Goal: Book appointment/travel/reservation

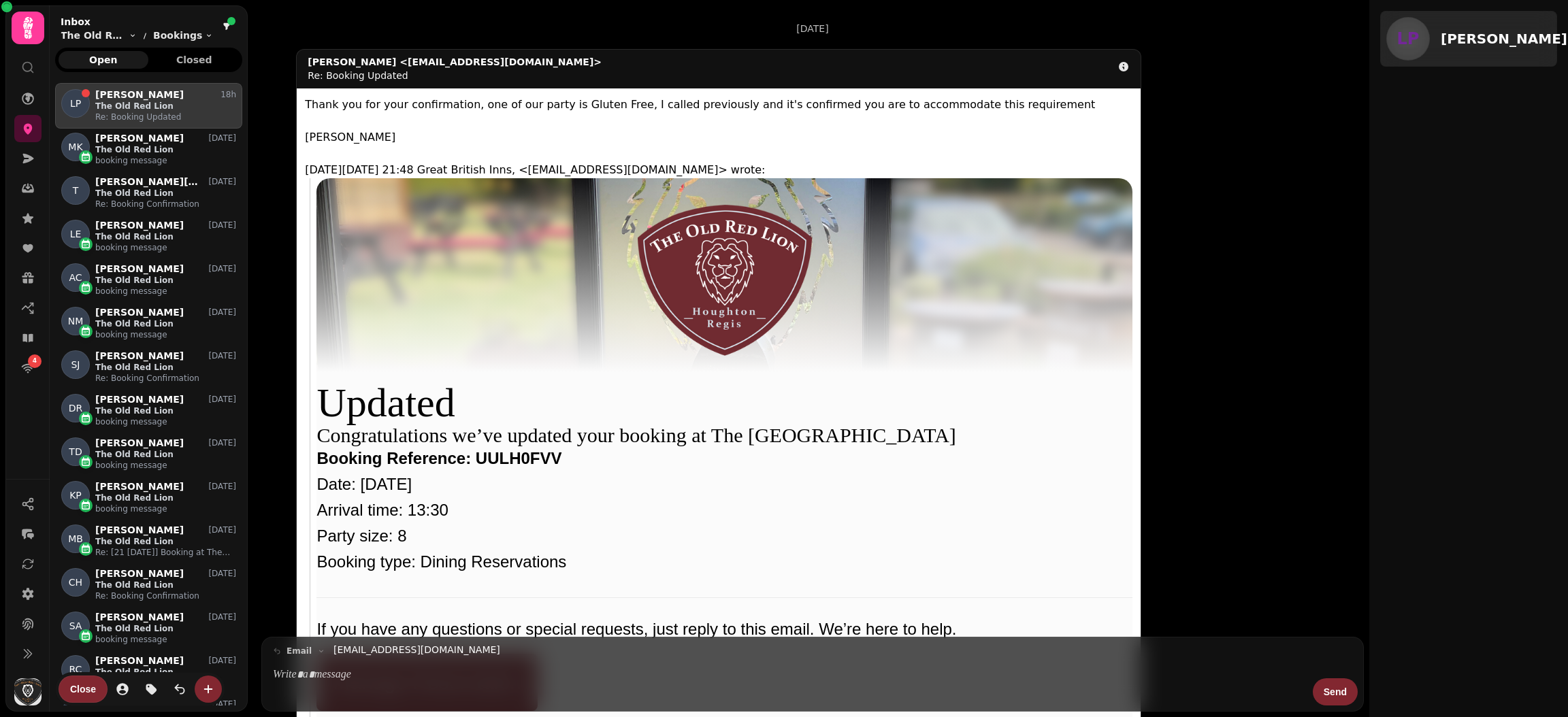
scroll to position [607, 171]
click at [0, 533] on div "4 [DATE] LP [PERSON_NAME] <[EMAIL_ADDRESS][DOMAIN_NAME]> Re: Booking Updated Th…" at bounding box center [784, 358] width 1568 height 717
click at [17, 125] on link at bounding box center [28, 128] width 28 height 28
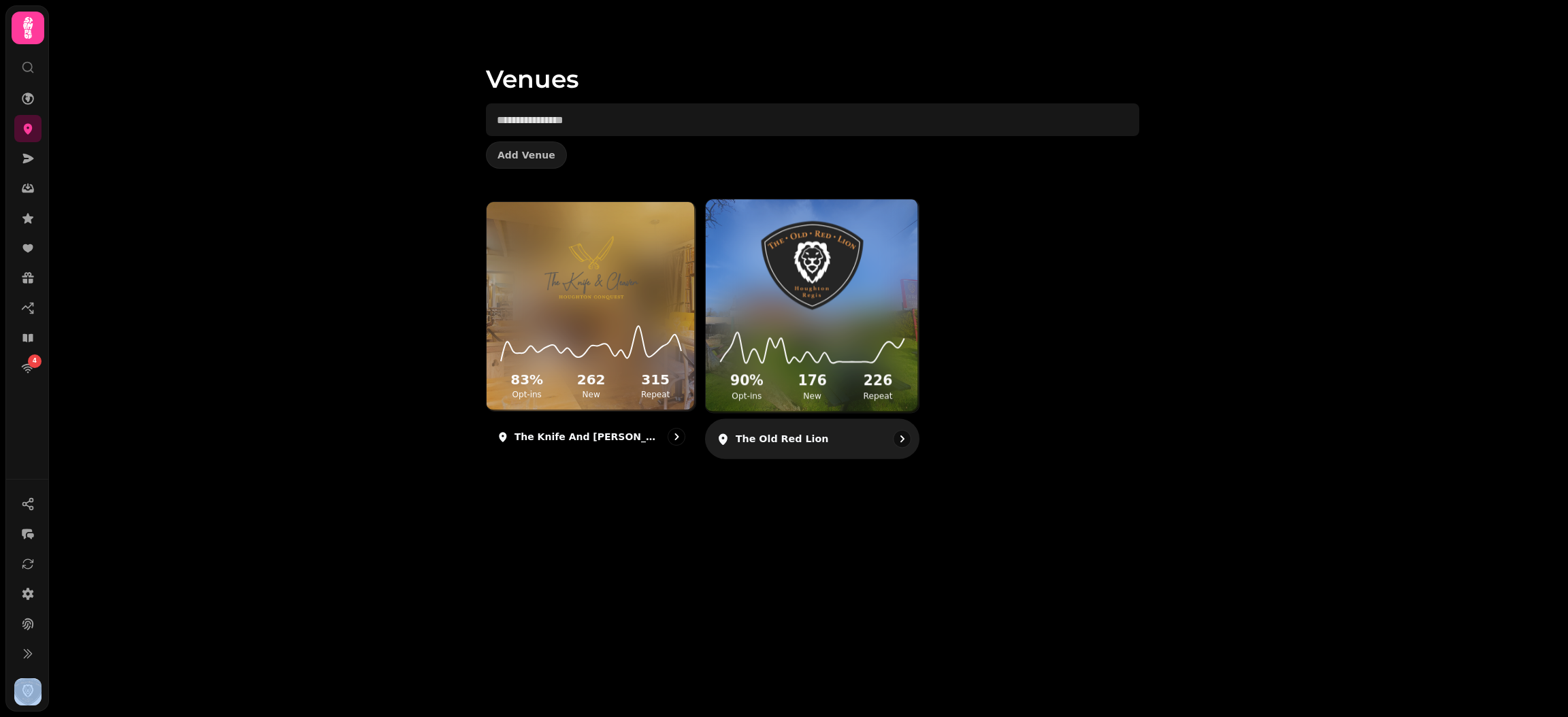
click at [809, 286] on img at bounding box center [812, 266] width 160 height 89
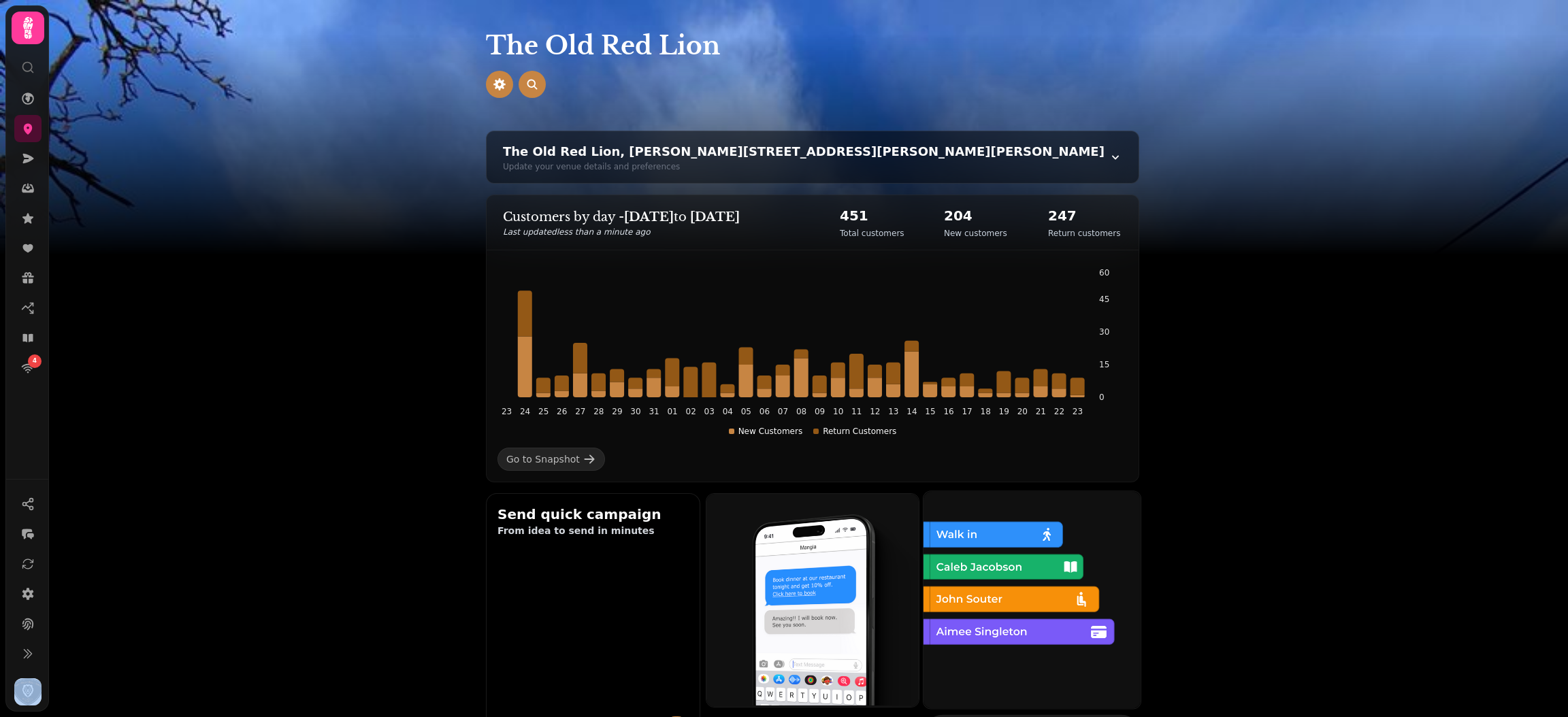
click at [961, 544] on img at bounding box center [1031, 599] width 217 height 217
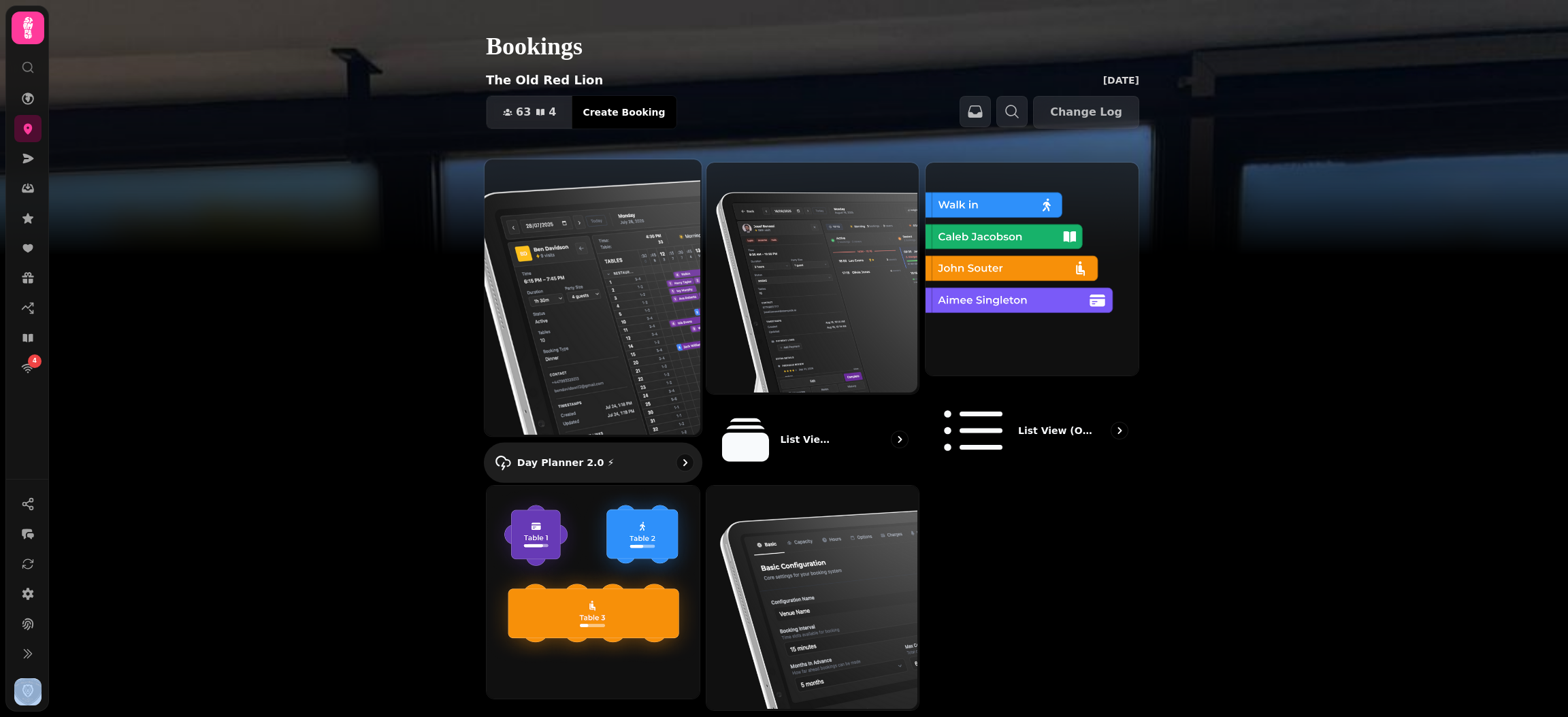
click at [577, 294] on img at bounding box center [591, 295] width 217 height 277
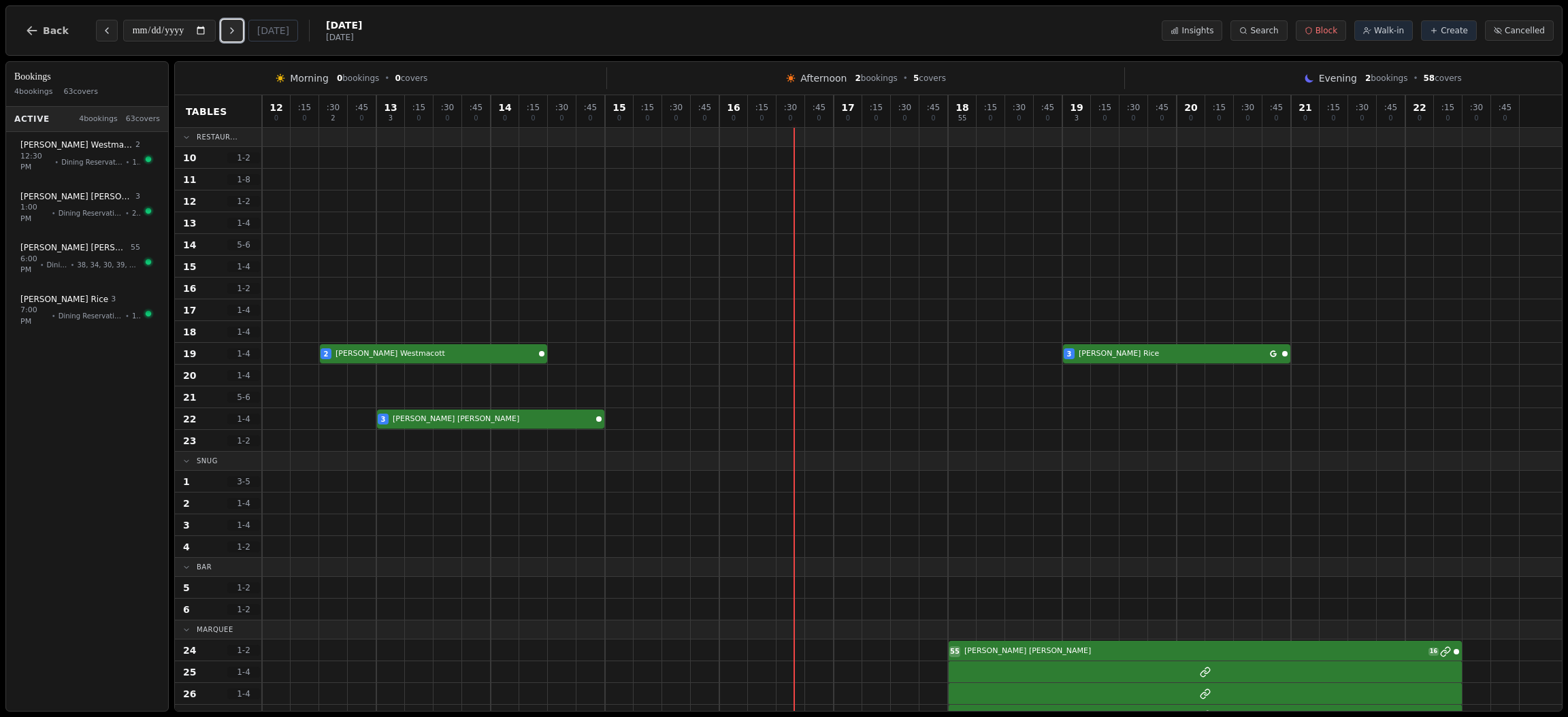
click at [236, 31] on icon "Next day" at bounding box center [232, 30] width 11 height 11
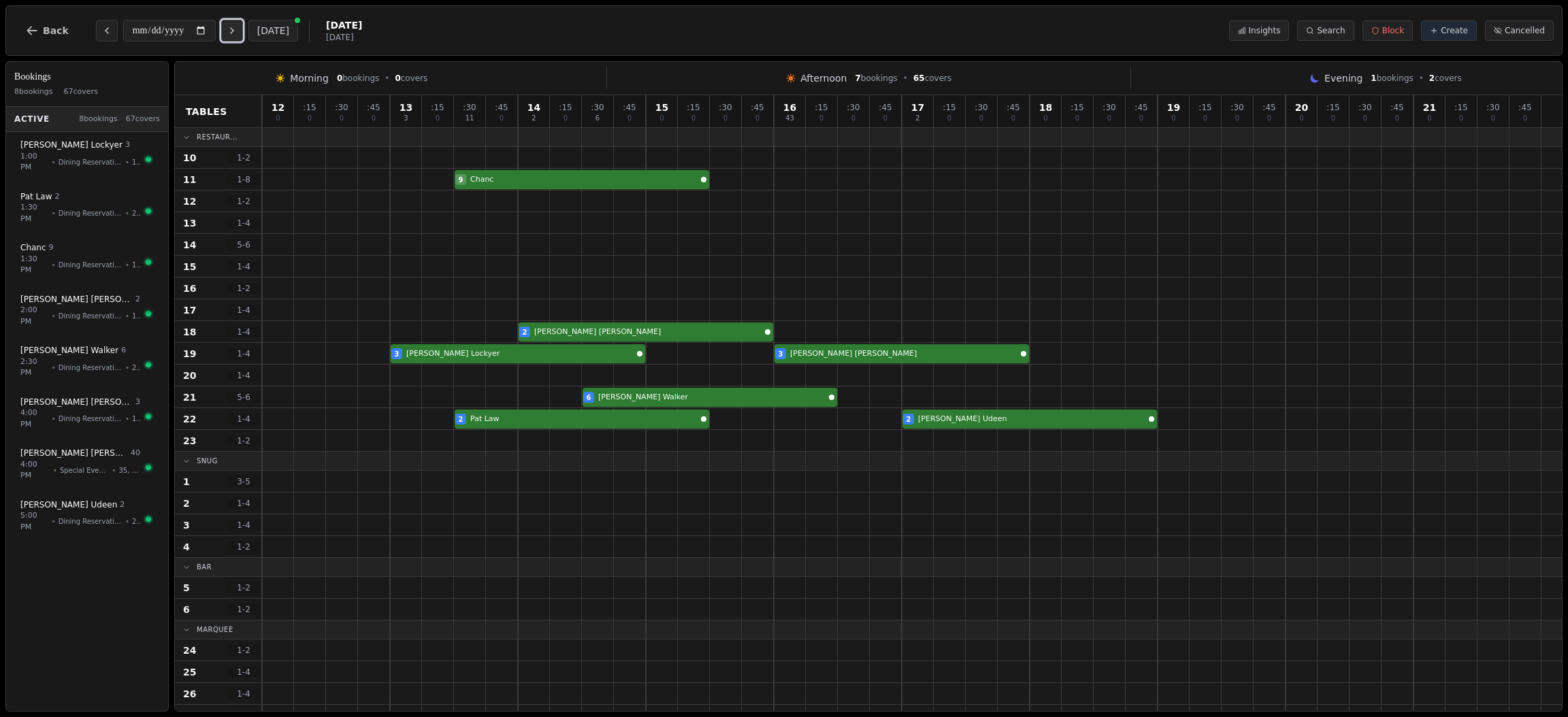
click at [233, 20] on button "Next day" at bounding box center [232, 30] width 21 height 21
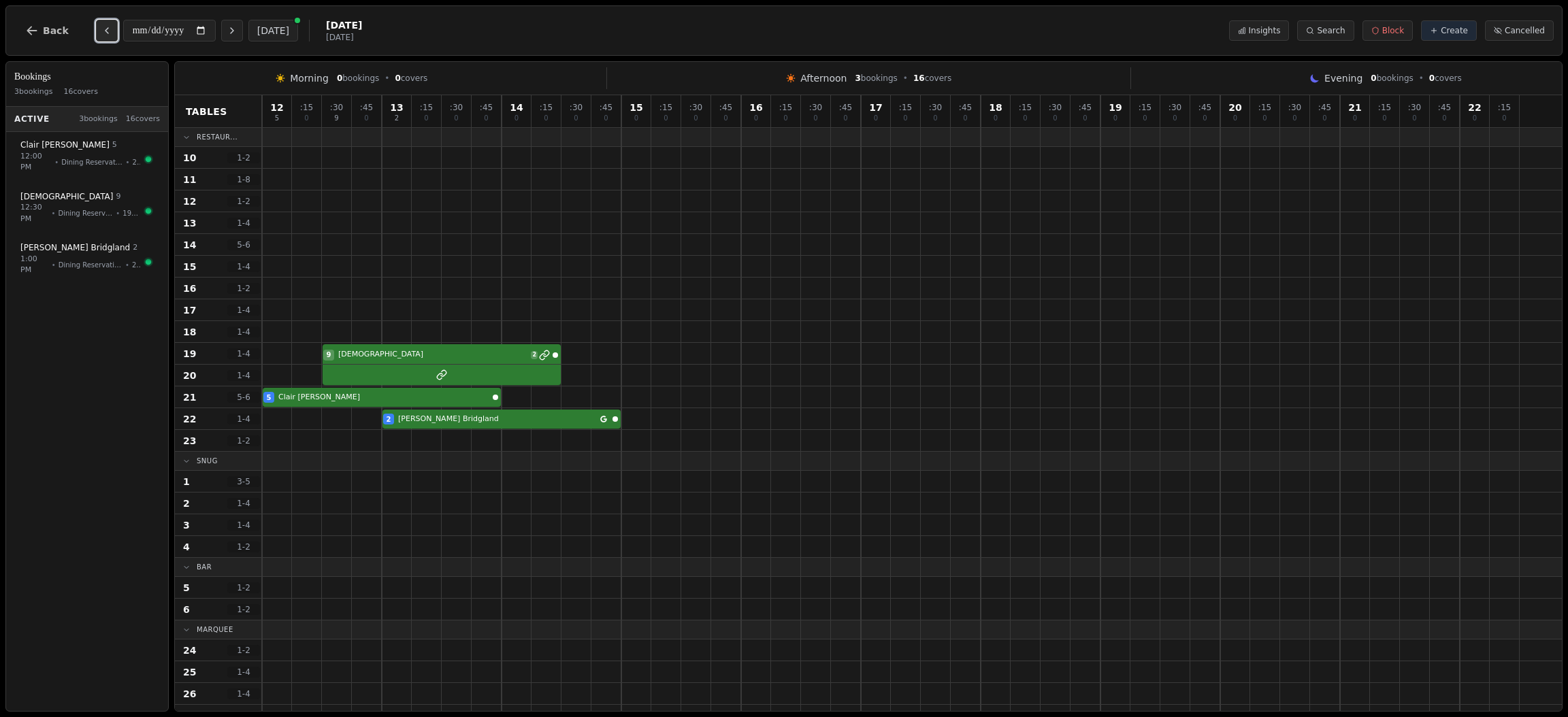
click at [101, 30] on icon "Previous day" at bounding box center [107, 30] width 11 height 11
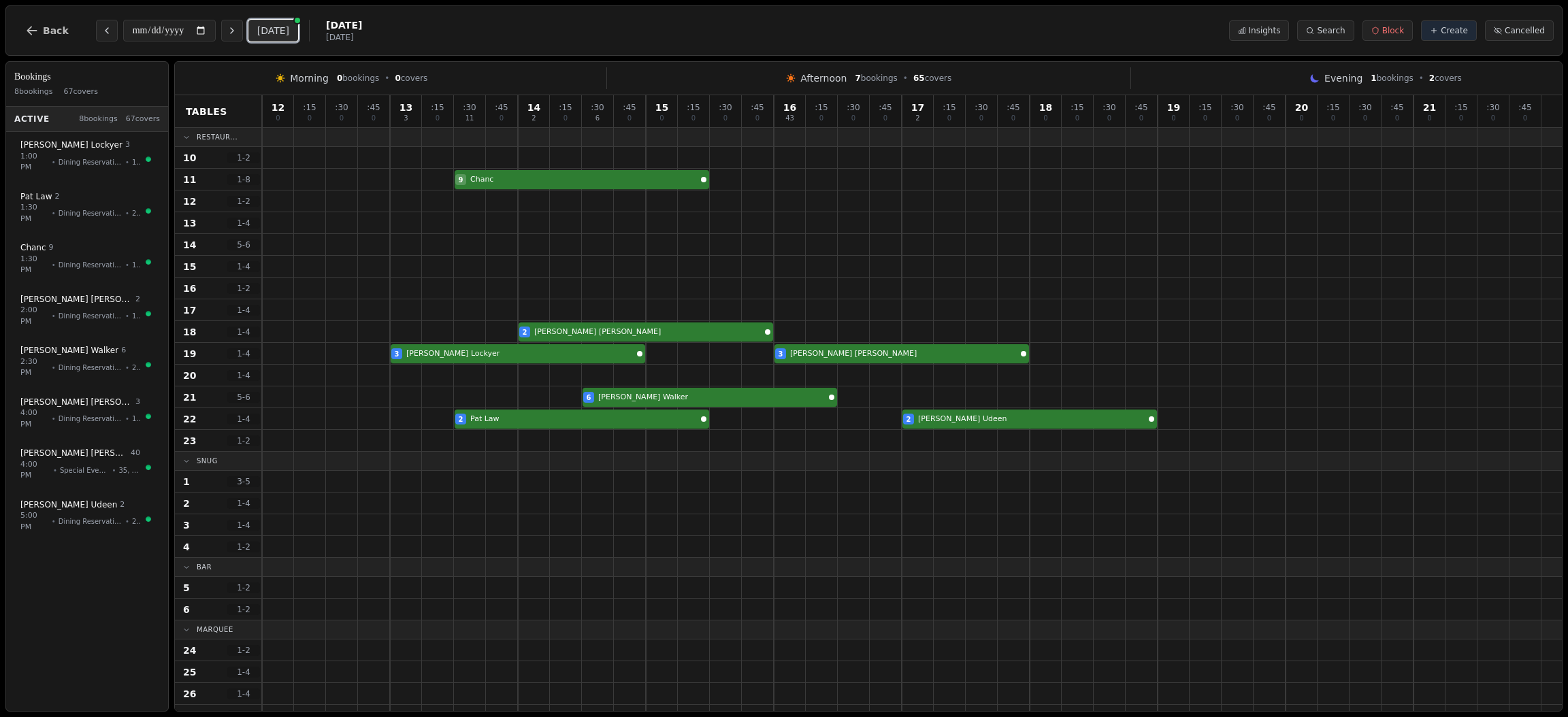
click at [275, 34] on button "[DATE]" at bounding box center [273, 30] width 50 height 21
type input "**********"
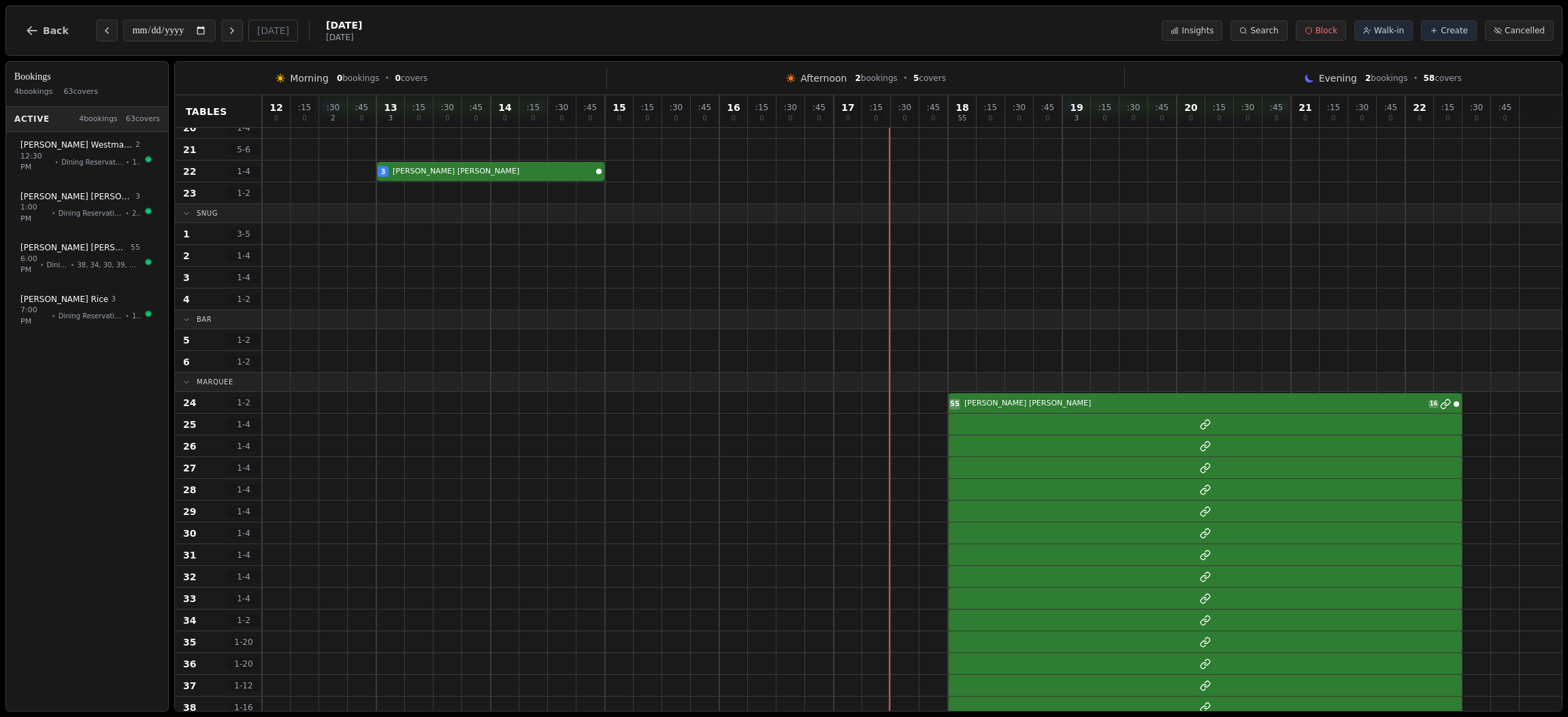
scroll to position [246, 0]
